Goal: Information Seeking & Learning: Learn about a topic

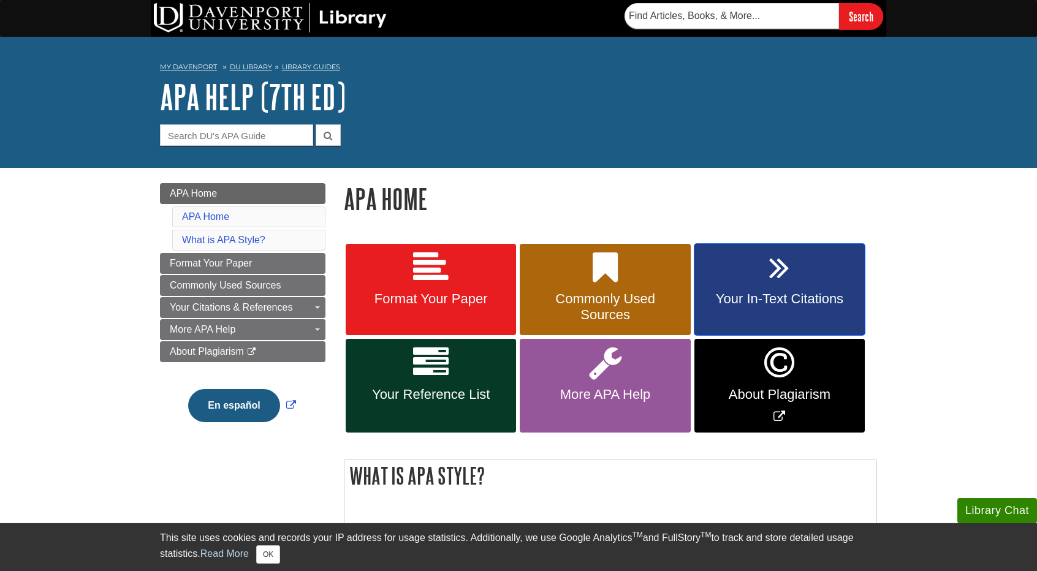
click at [834, 297] on span "Your In-Text Citations" at bounding box center [780, 299] width 152 height 16
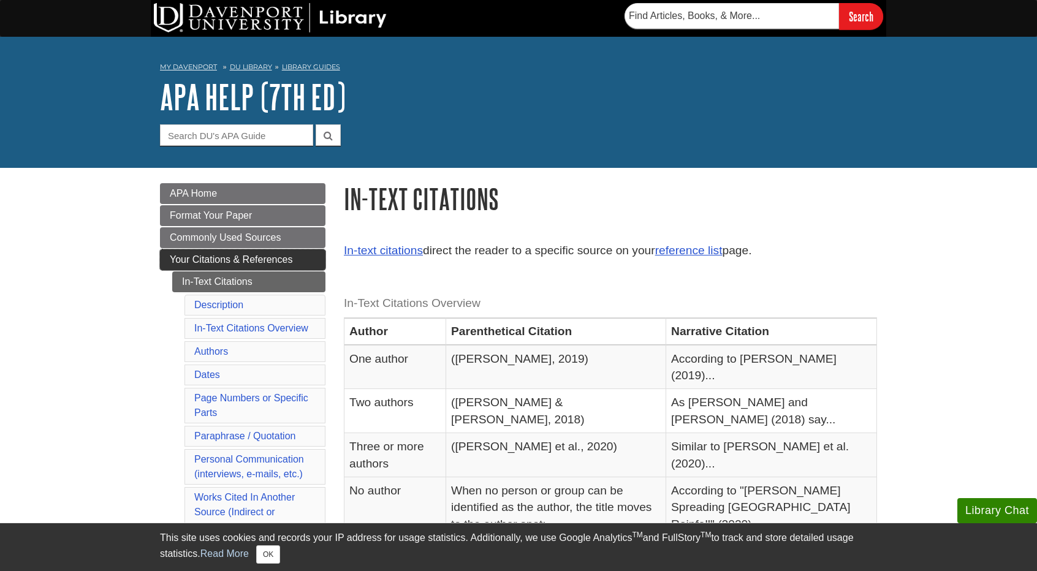
click at [245, 262] on span "Your Citations & References" at bounding box center [231, 259] width 123 height 10
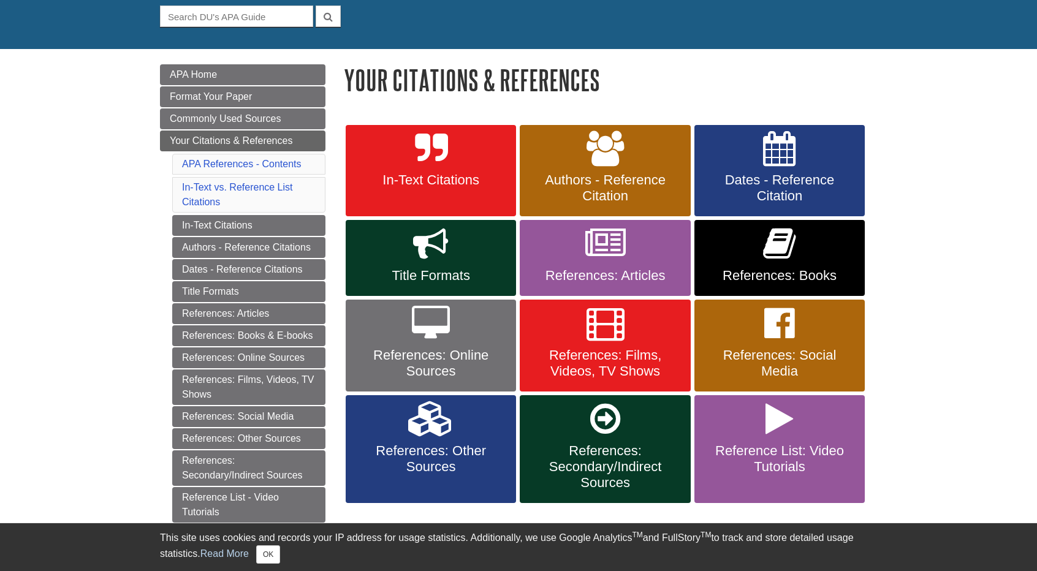
scroll to position [123, 0]
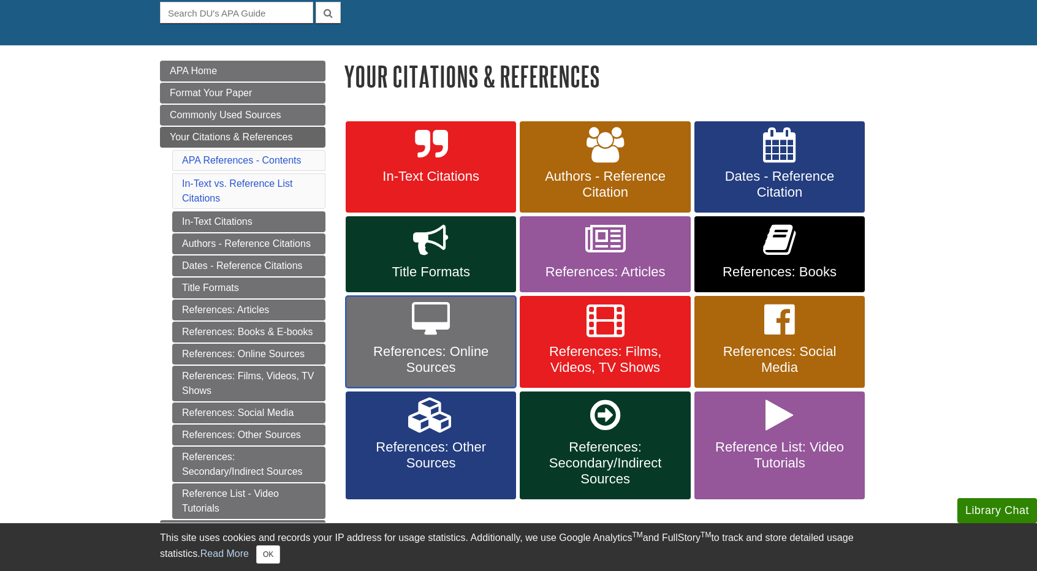
click at [442, 351] on span "References: Online Sources" at bounding box center [431, 360] width 152 height 32
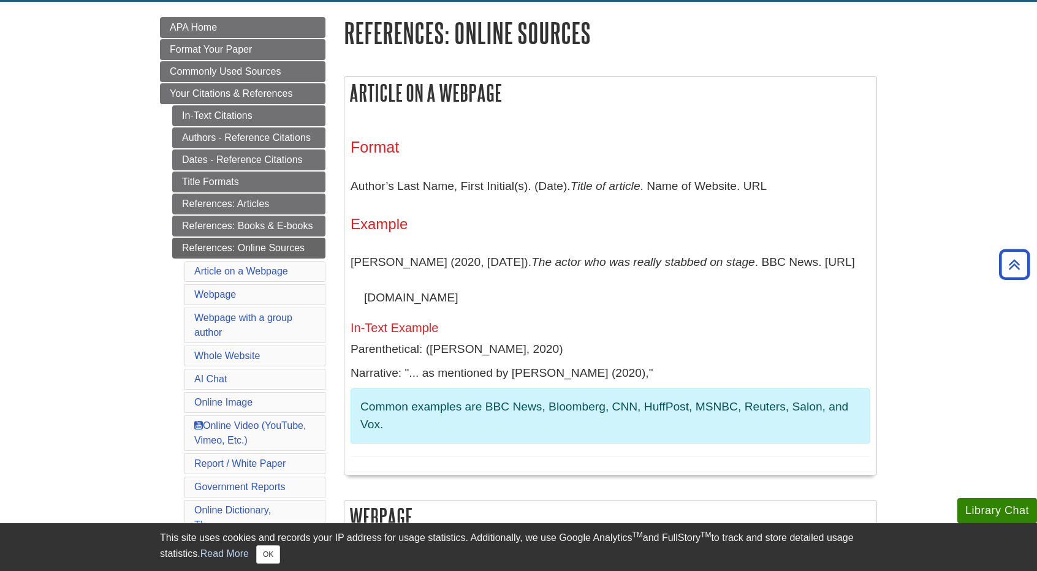
scroll to position [123, 0]
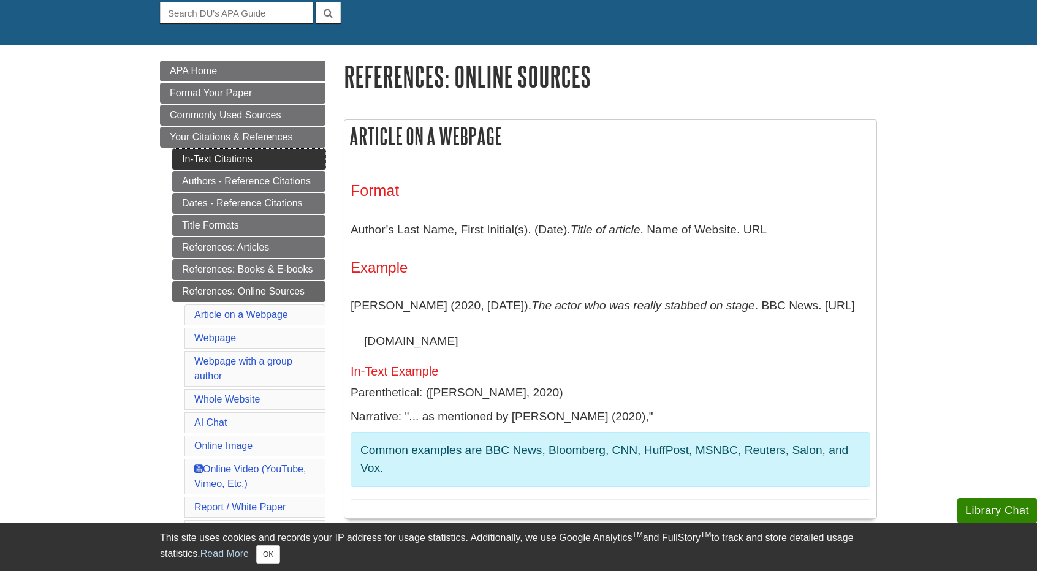
click at [246, 154] on link "In-Text Citations" at bounding box center [248, 159] width 153 height 21
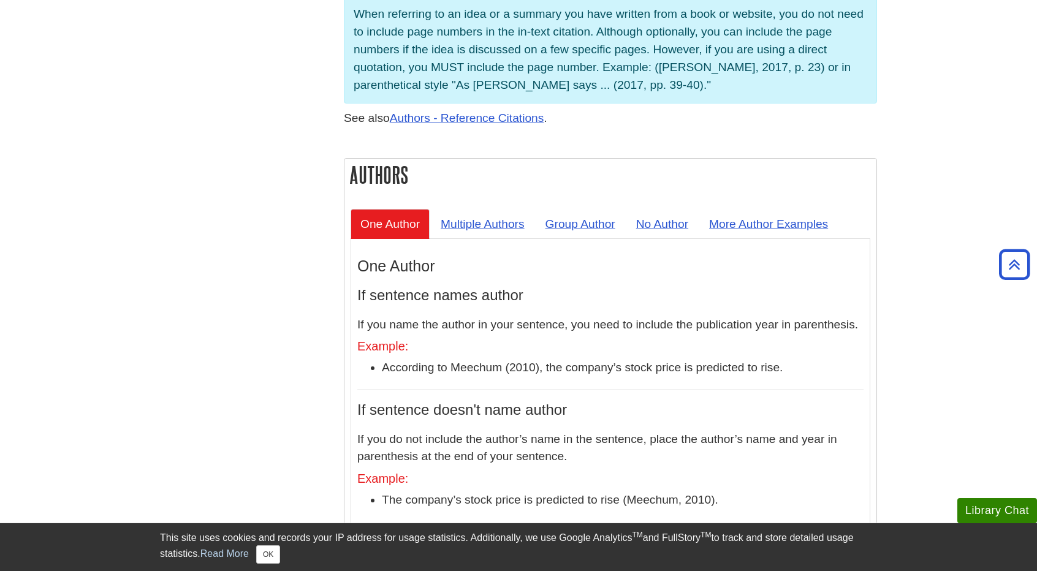
scroll to position [1042, 0]
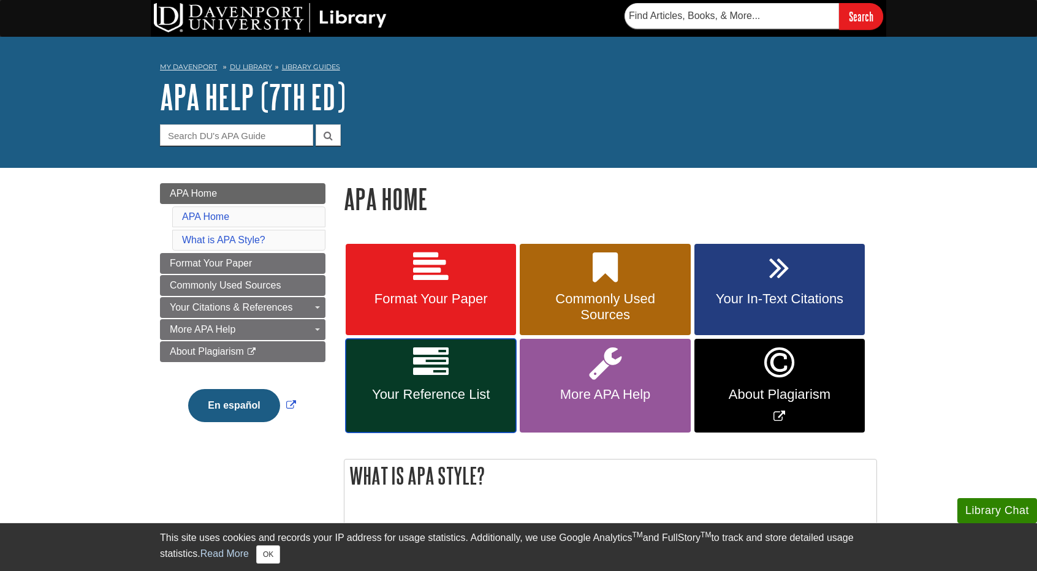
click at [444, 387] on span "Your Reference List" at bounding box center [431, 395] width 152 height 16
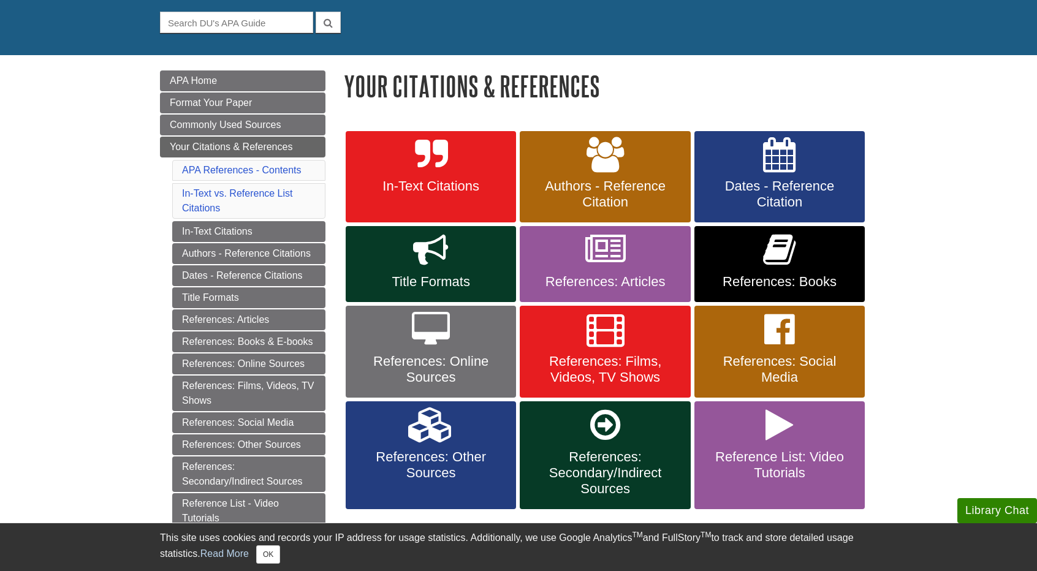
scroll to position [123, 0]
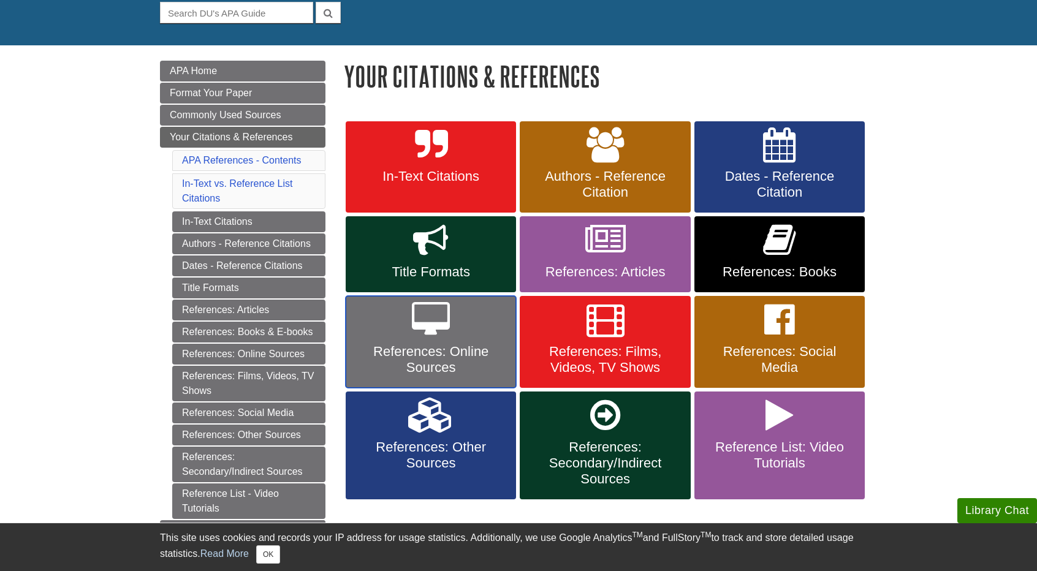
click at [478, 349] on span "References: Online Sources" at bounding box center [431, 360] width 152 height 32
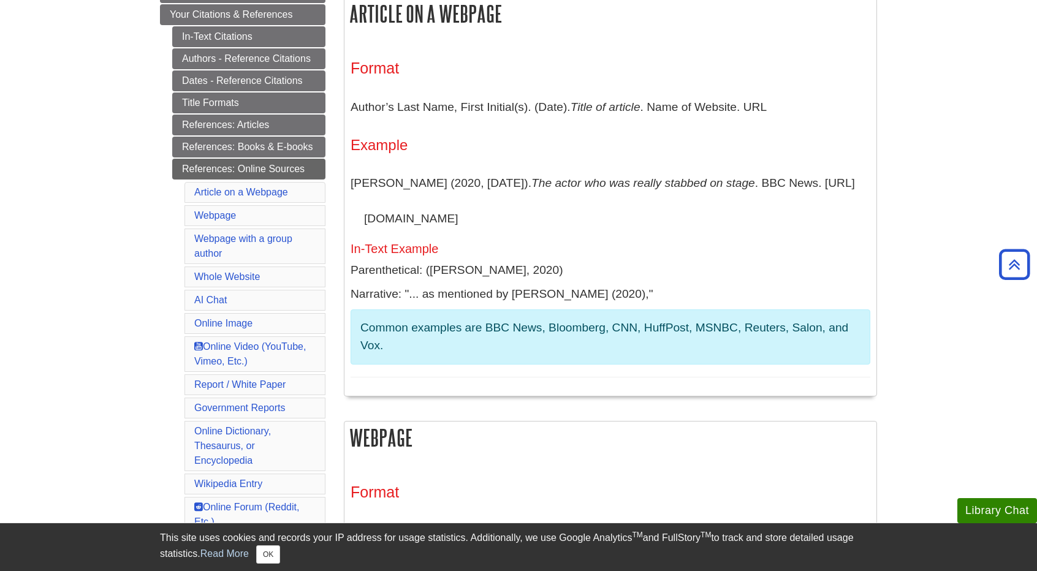
scroll to position [184, 0]
